Goal: Answer question/provide support: Share knowledge or assist other users

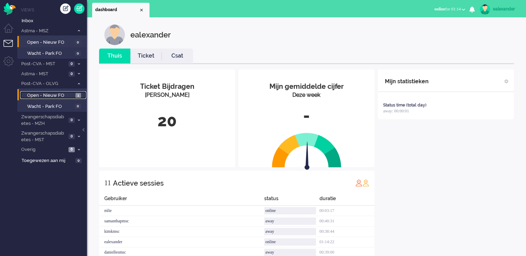
click at [67, 97] on span "Open - Nieuw FO" at bounding box center [50, 95] width 47 height 7
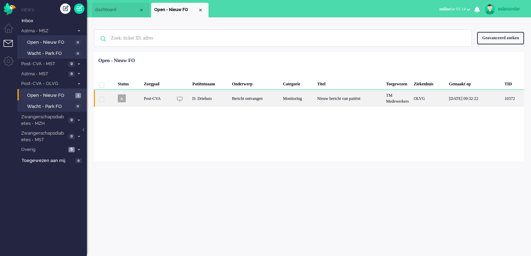
click at [329, 101] on div "Nieuw bericht van patiënt" at bounding box center [349, 98] width 69 height 17
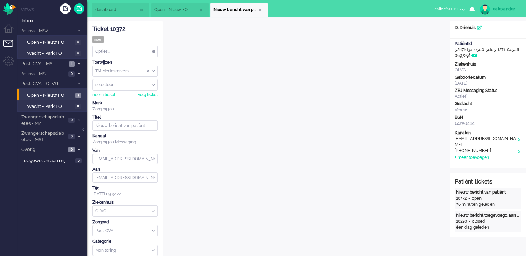
click at [154, 73] on div "TM Medewerkers" at bounding box center [125, 71] width 65 height 11
click at [148, 90] on li "TM Verpleegkundigen" at bounding box center [125, 92] width 65 height 10
click at [261, 10] on div "Close tab" at bounding box center [260, 10] width 6 height 6
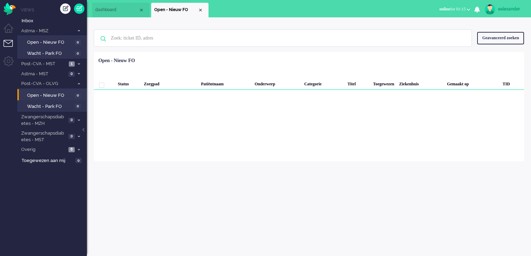
click at [200, 8] on div "Close tab" at bounding box center [201, 10] width 6 height 6
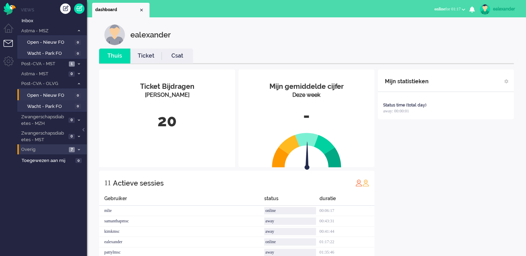
click at [75, 148] on li "Overig 7" at bounding box center [51, 150] width 69 height 10
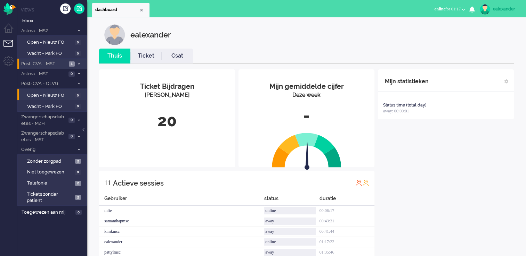
click at [76, 64] on span at bounding box center [78, 64] width 5 height 4
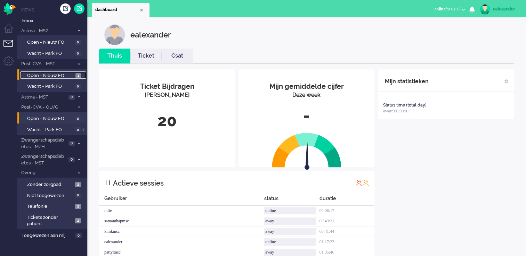
click at [80, 75] on span "1" at bounding box center [78, 75] width 6 height 5
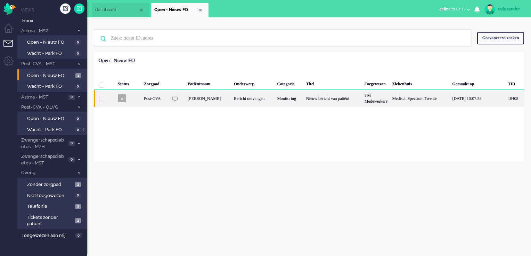
click at [320, 103] on div "Nieuw bericht van patiënt" at bounding box center [333, 98] width 58 height 17
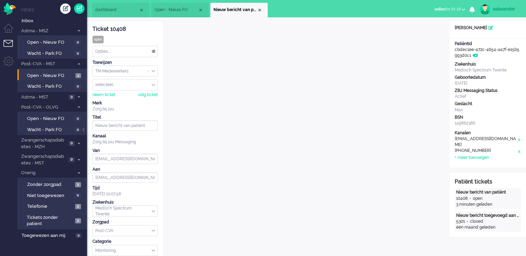
click at [151, 71] on span "Assign Group" at bounding box center [149, 71] width 5 height 5
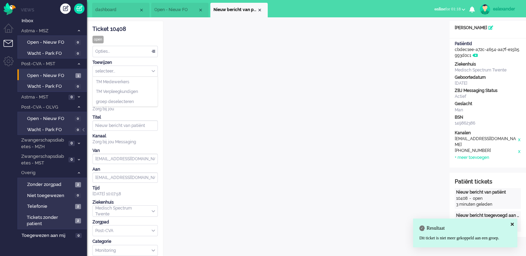
click at [154, 71] on div "selecteer..." at bounding box center [125, 71] width 65 height 11
click at [147, 92] on li "TM Verpleegkundigen" at bounding box center [125, 92] width 65 height 10
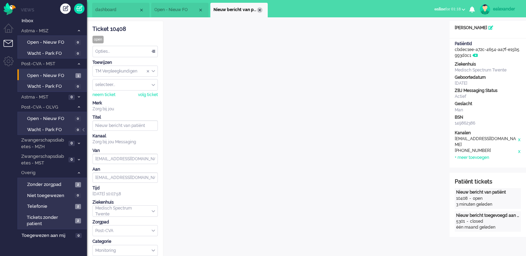
click at [261, 11] on div "Close tab" at bounding box center [260, 10] width 6 height 6
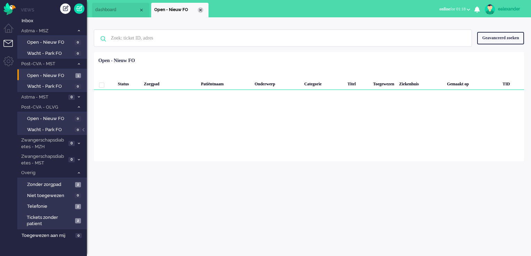
click at [199, 10] on div "Close tab" at bounding box center [201, 10] width 6 height 6
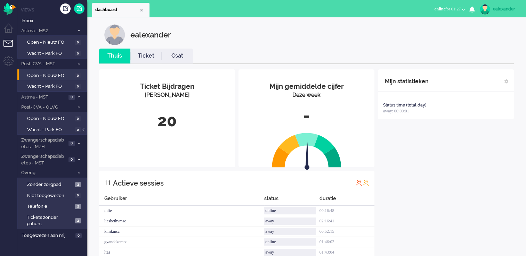
click at [151, 59] on link "Ticket" at bounding box center [145, 56] width 31 height 8
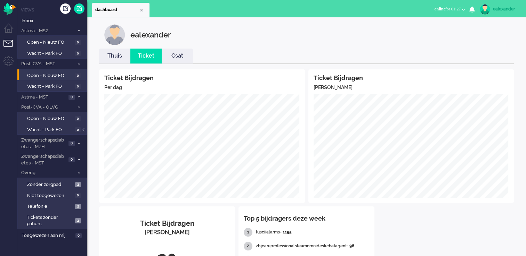
click at [112, 55] on link "Thuis" at bounding box center [114, 56] width 31 height 8
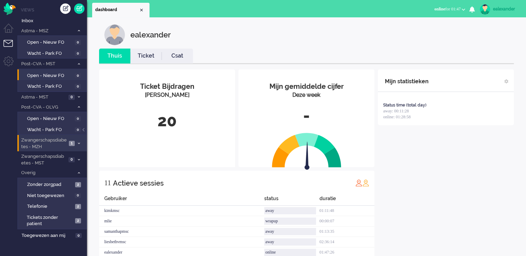
click at [71, 142] on span "1" at bounding box center [72, 143] width 6 height 5
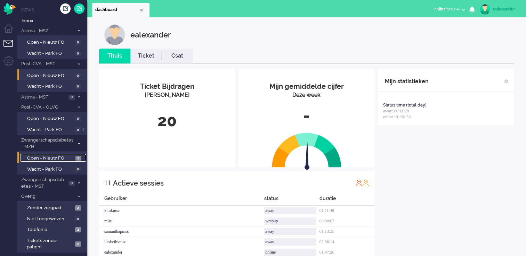
click at [75, 156] on span "1" at bounding box center [78, 158] width 6 height 5
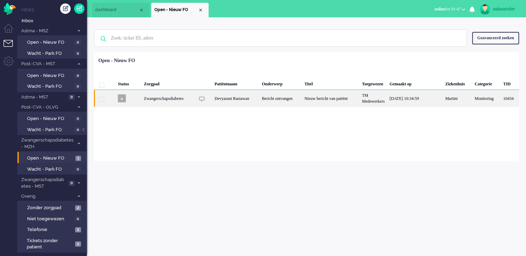
click at [318, 102] on div "Nieuw bericht van patiënt" at bounding box center [331, 98] width 58 height 17
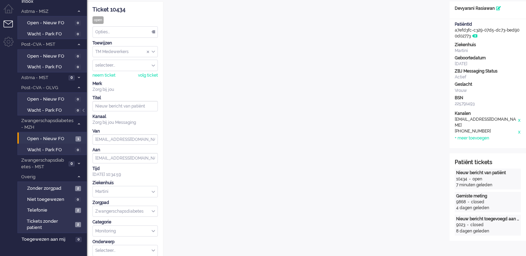
scroll to position [7, 0]
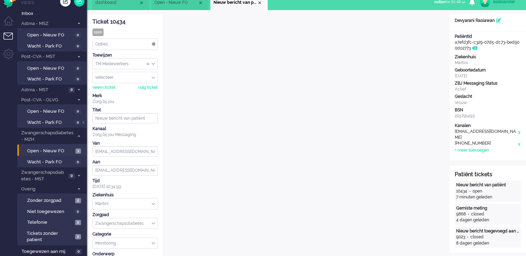
click at [152, 63] on div "TM Medewerkers" at bounding box center [125, 64] width 65 height 11
click at [147, 86] on li "TM Verpleegkundigen" at bounding box center [125, 85] width 65 height 10
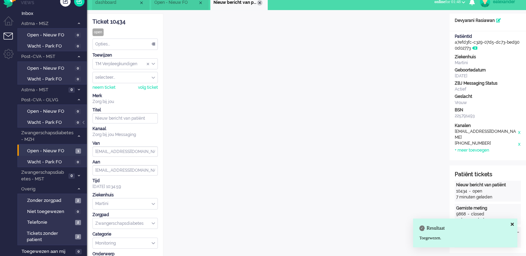
click at [258, 1] on div "Close tab" at bounding box center [260, 3] width 6 height 6
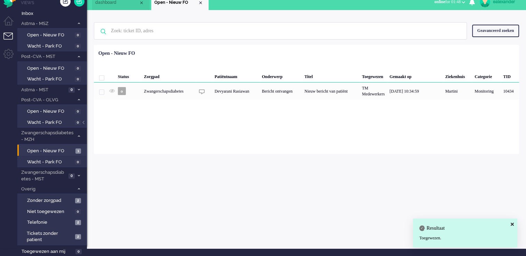
scroll to position [6, 0]
